Goal: Find specific page/section: Find specific page/section

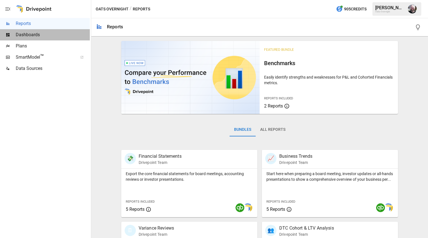
click at [30, 37] on span "Dashboards" at bounding box center [53, 34] width 74 height 7
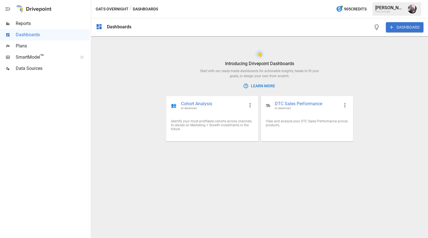
click at [23, 48] on span "Plans" at bounding box center [53, 46] width 74 height 7
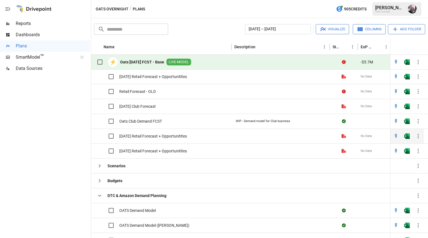
scroll to position [228, 0]
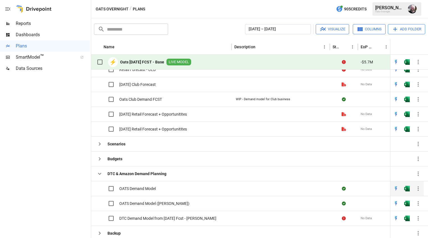
click at [149, 187] on span "OATS Demand Model" at bounding box center [137, 189] width 37 height 6
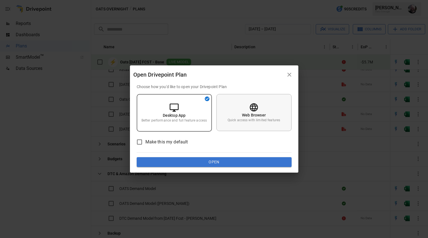
click at [246, 123] on div "Web Browser Quick access with limited features" at bounding box center [254, 112] width 75 height 37
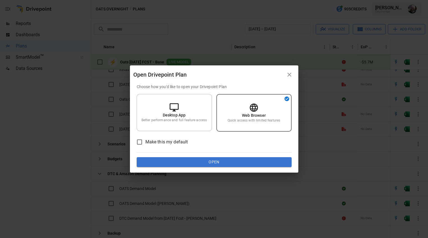
click at [209, 163] on button "Open" at bounding box center [214, 162] width 155 height 10
